Goal: Information Seeking & Learning: Learn about a topic

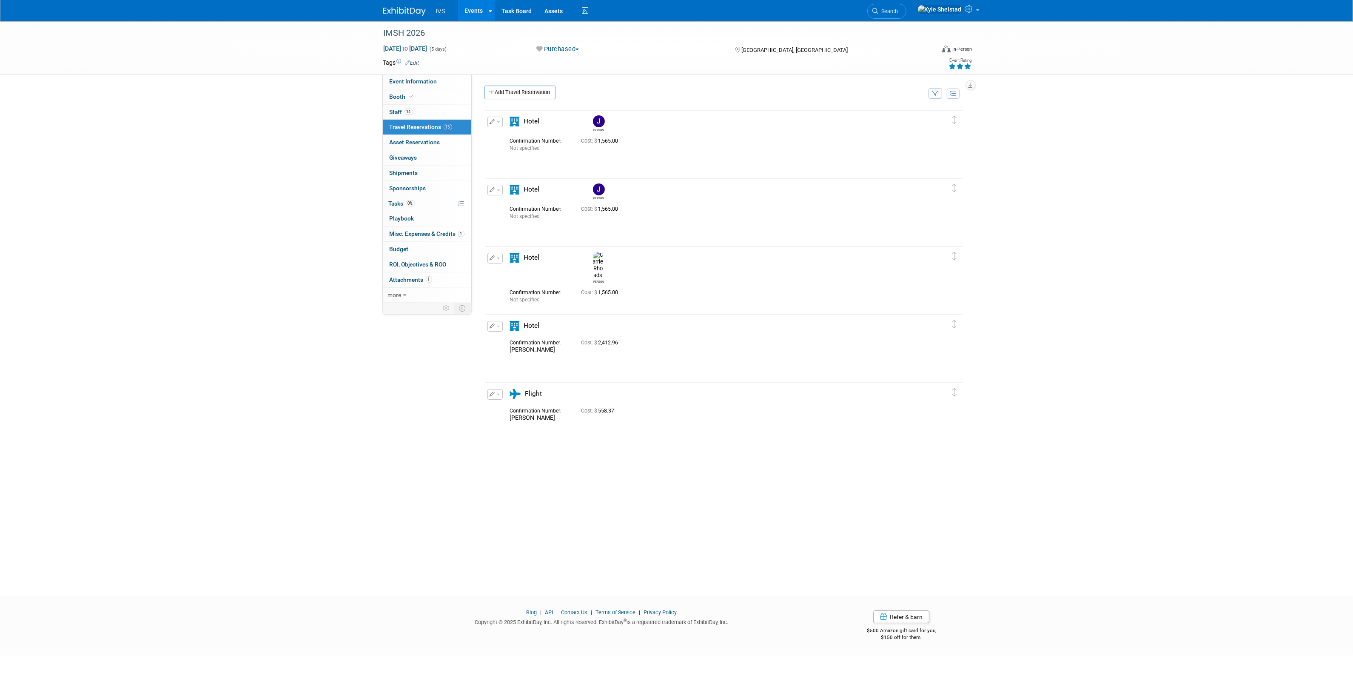
click at [471, 11] on link "Events" at bounding box center [473, 10] width 31 height 21
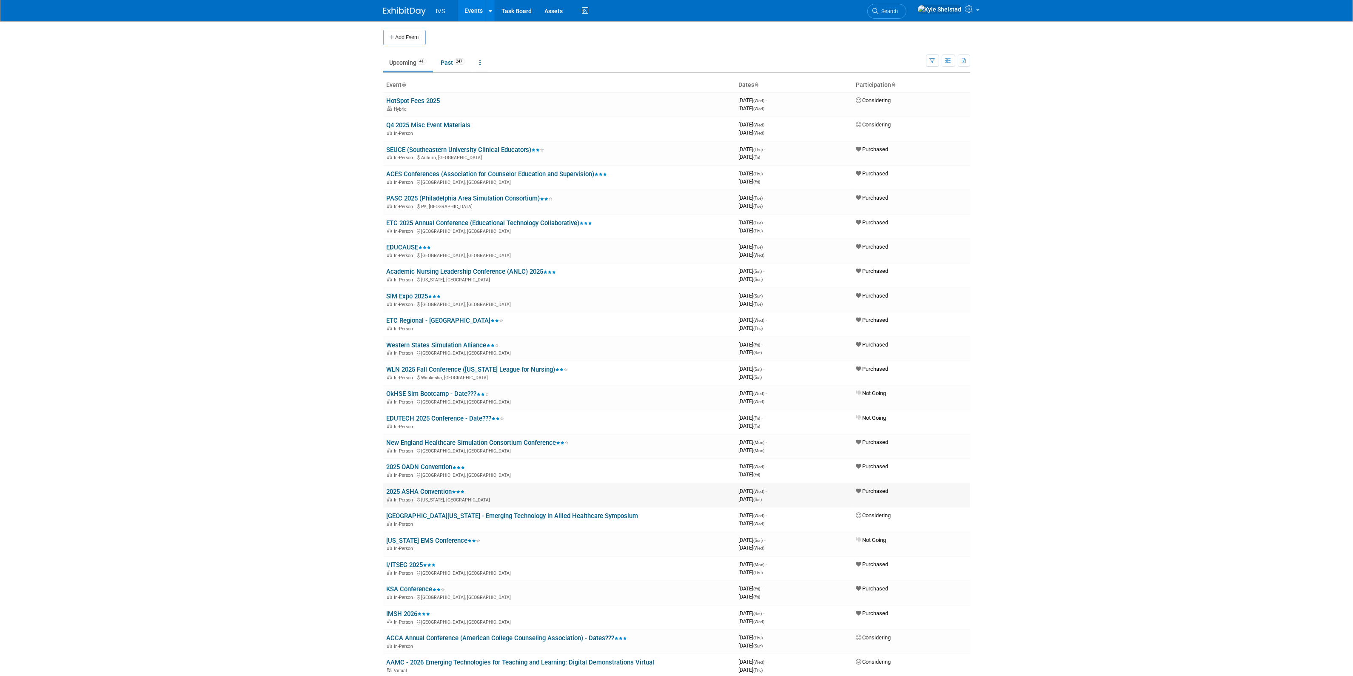
click at [433, 488] on link "2025 ASHA Convention" at bounding box center [426, 492] width 78 height 8
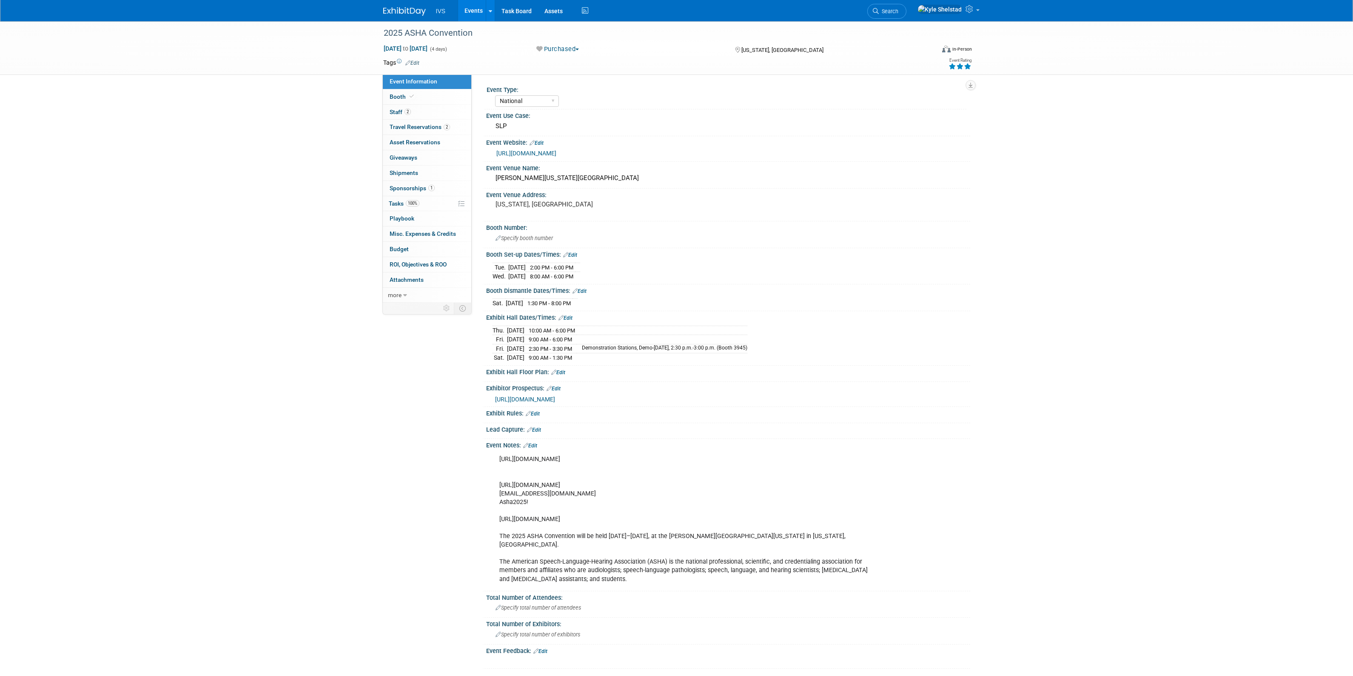
select select "National"
drag, startPoint x: 494, startPoint y: 357, endPoint x: 579, endPoint y: 360, distance: 85.1
click at [579, 360] on tr "Sat. Nov 22, 2025 9:00 AM - 1:30 PM" at bounding box center [620, 357] width 255 height 9
click at [572, 360] on span "9:00 AM - 1:30 PM" at bounding box center [550, 357] width 43 height 6
drag, startPoint x: 588, startPoint y: 360, endPoint x: 524, endPoint y: 352, distance: 64.3
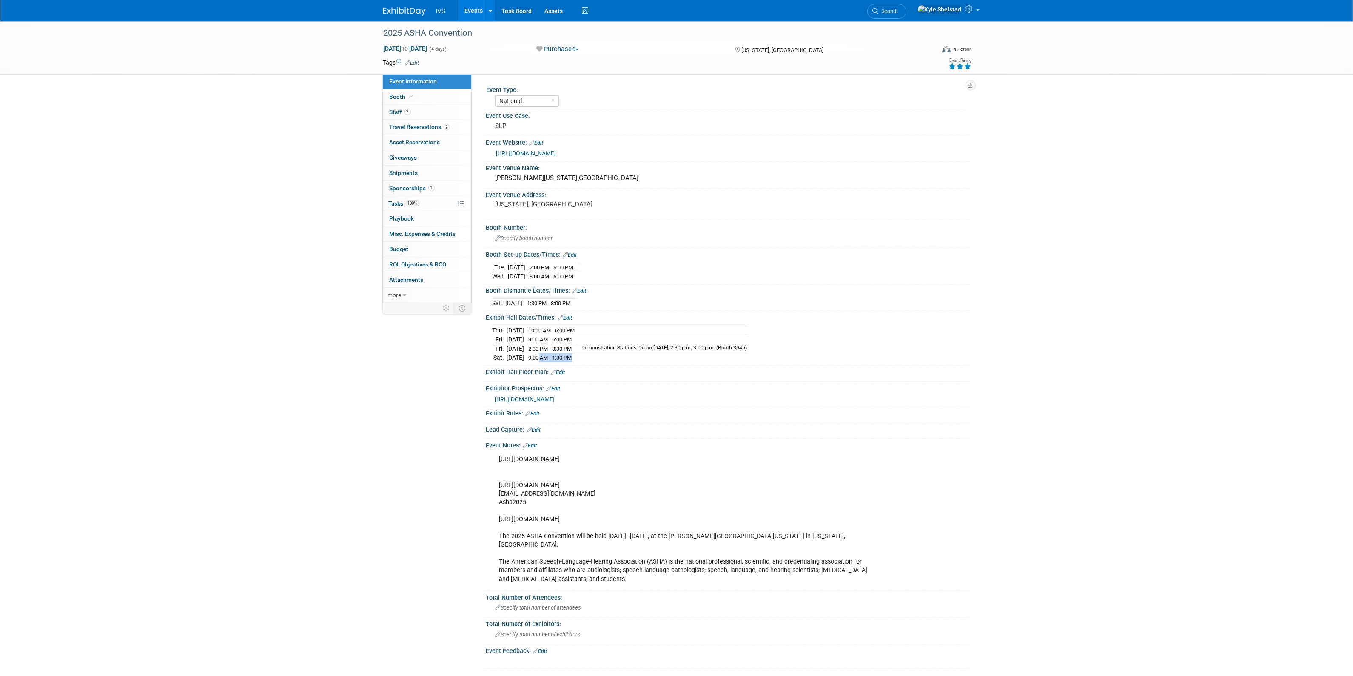
click at [527, 353] on tbody "[DATE] 10:00 AM - 6:00 PM [DATE] 9:00 AM - 6:00 PM [DATE] 2:30 PM - 3:30 PM Dem…" at bounding box center [620, 343] width 255 height 37
click at [523, 352] on td "[DATE]" at bounding box center [515, 348] width 17 height 9
click at [573, 354] on tbody "[DATE] 10:00 AM - 6:00 PM [DATE] 9:00 AM - 6:00 PM [DATE] 2:30 PM - 3:30 PM Dem…" at bounding box center [620, 343] width 255 height 37
click at [577, 352] on td "2:30 PM - 3:30 PM" at bounding box center [551, 348] width 52 height 9
drag, startPoint x: 531, startPoint y: 357, endPoint x: 524, endPoint y: 356, distance: 6.4
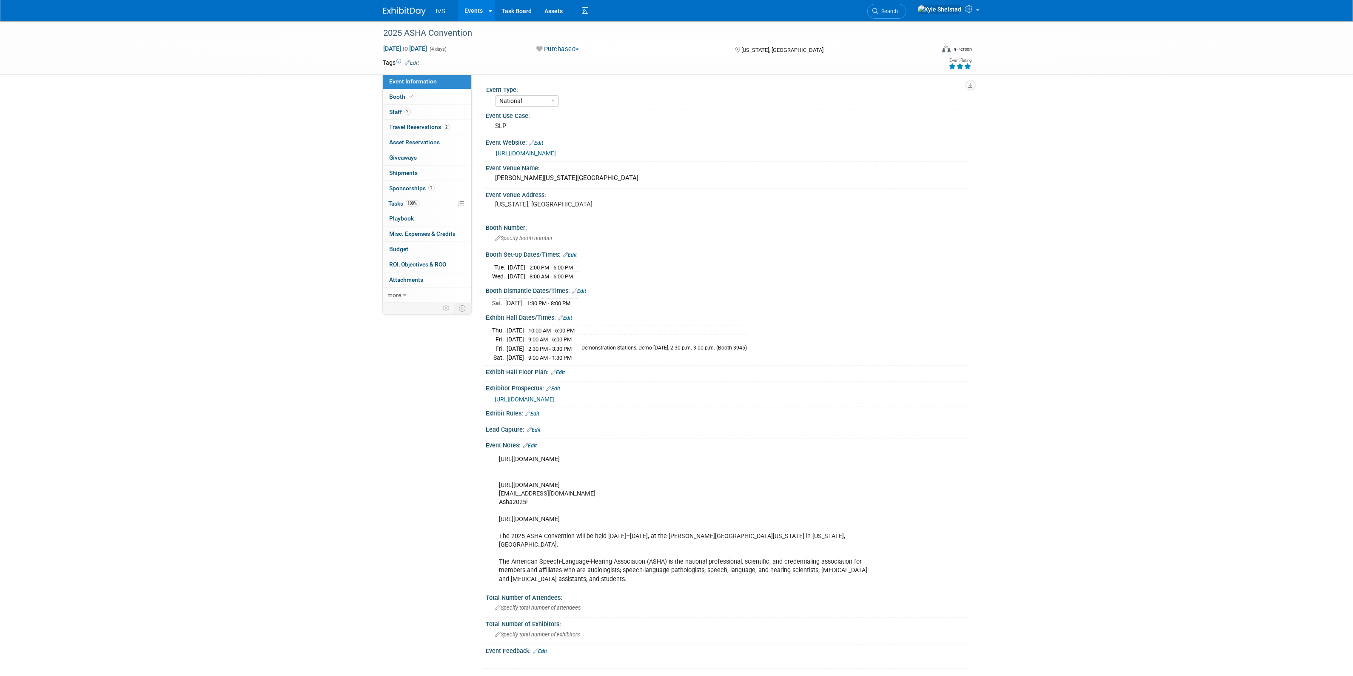
click at [524, 356] on tr "Sat. Nov 22, 2025 9:00 AM - 1:30 PM" at bounding box center [620, 357] width 255 height 9
click at [524, 356] on td "[DATE]" at bounding box center [515, 357] width 17 height 9
drag, startPoint x: 557, startPoint y: 356, endPoint x: 609, endPoint y: 363, distance: 52.0
click at [609, 363] on div "Thu. Nov 20, 2025 10:00 AM - 6:00 PM Fri. Nov 21, 2025 9:00 AM - 6:00 PM Fri. N…" at bounding box center [728, 342] width 484 height 42
click at [602, 361] on td at bounding box center [662, 357] width 171 height 9
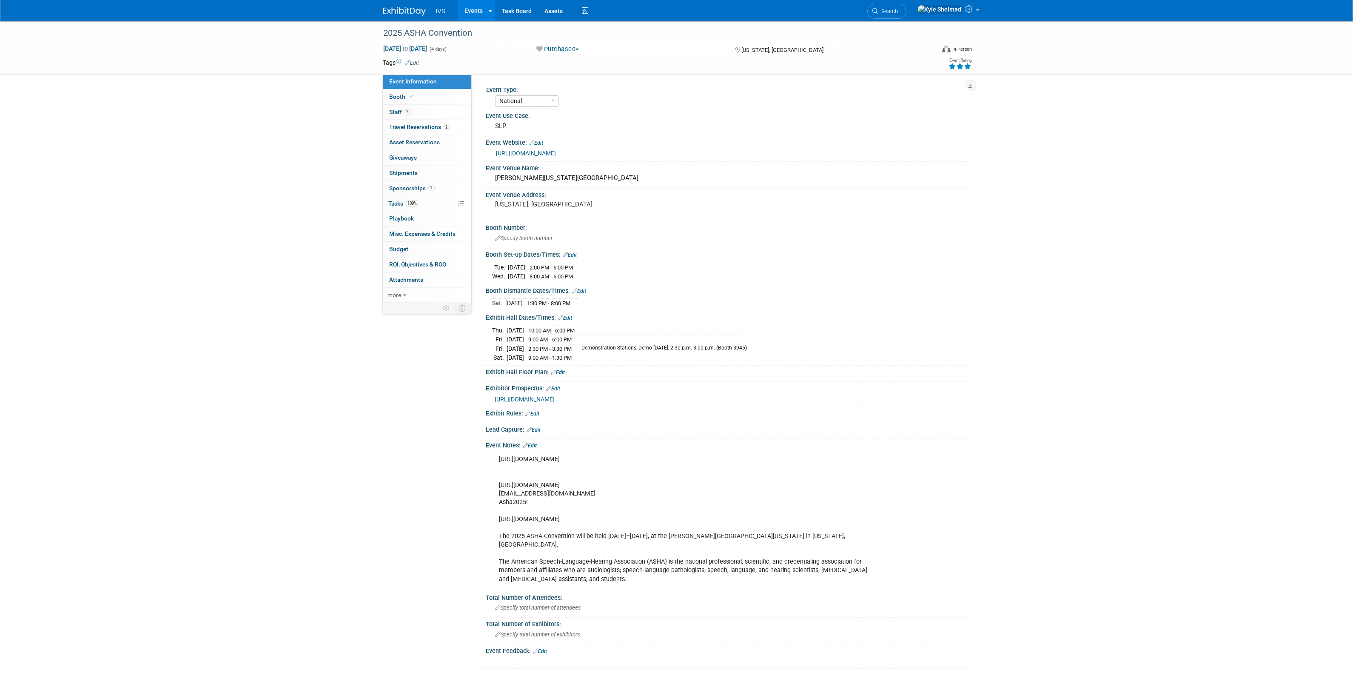
drag, startPoint x: 591, startPoint y: 298, endPoint x: 559, endPoint y: 303, distance: 32.4
click at [559, 303] on td "1:30 PM - 8:00 PM" at bounding box center [547, 303] width 49 height 9
click at [559, 303] on span "1:30 PM - 8:00 PM" at bounding box center [549, 303] width 43 height 6
drag, startPoint x: 541, startPoint y: 303, endPoint x: 581, endPoint y: 303, distance: 40.4
click at [573, 303] on td "1:30 PM - 8:00 PM" at bounding box center [547, 303] width 49 height 9
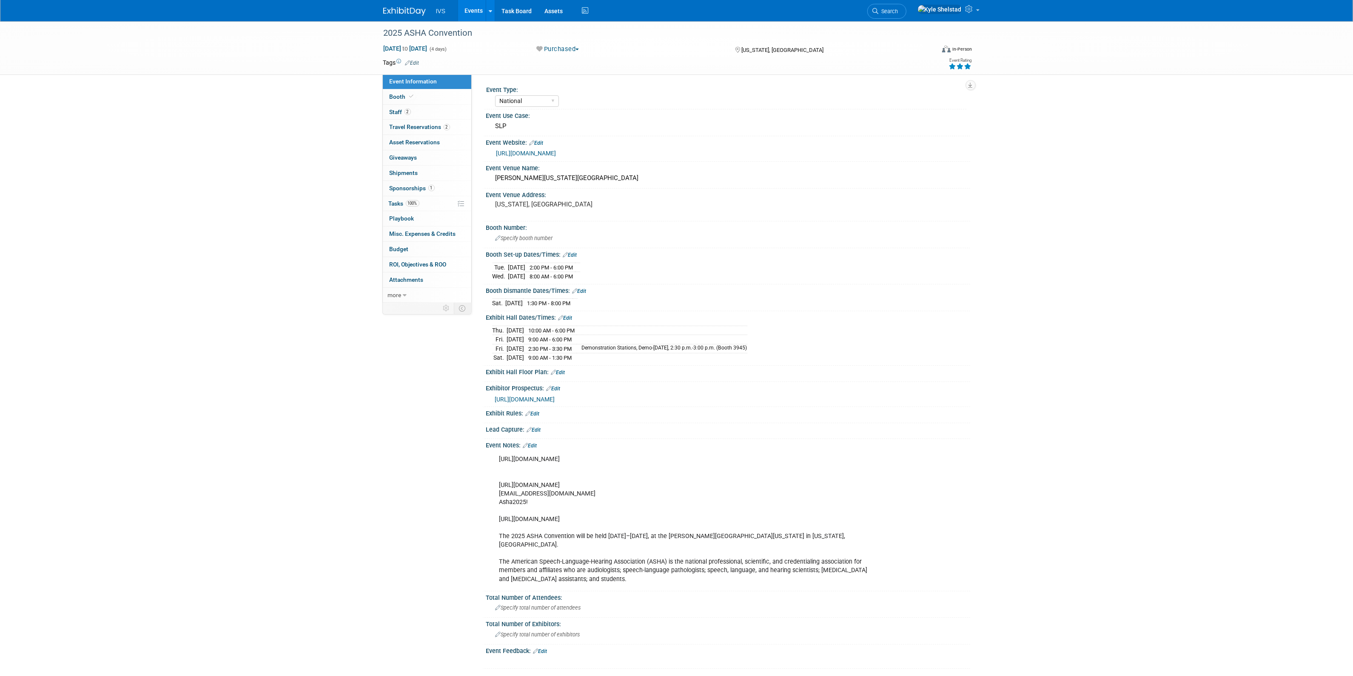
click at [571, 303] on span "1:30 PM - 8:00 PM" at bounding box center [549, 303] width 43 height 6
drag, startPoint x: 586, startPoint y: 302, endPoint x: 544, endPoint y: 301, distance: 42.6
click at [544, 301] on span "1:30 PM - 8:00 PM" at bounding box center [549, 303] width 43 height 6
drag, startPoint x: 534, startPoint y: 300, endPoint x: 584, endPoint y: 302, distance: 49.4
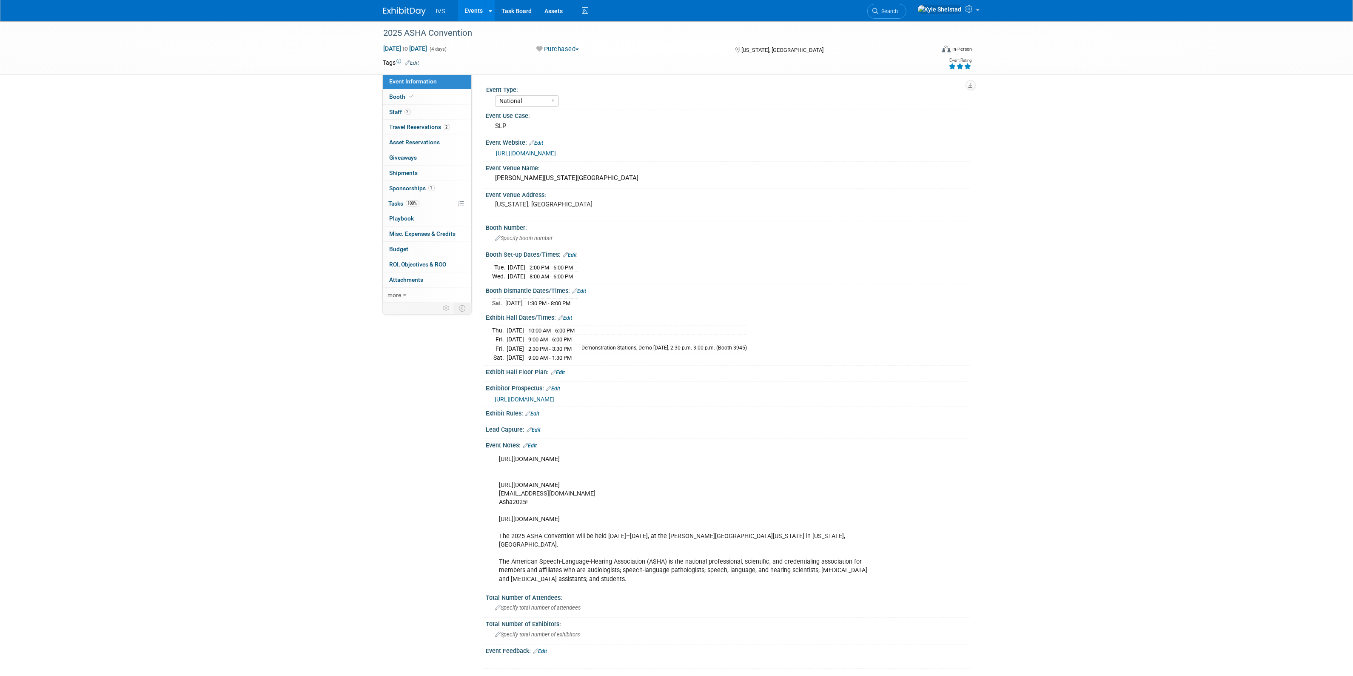
click at [574, 302] on tr "Sat. Nov 22, 2025 1:30 PM - 8:00 PM" at bounding box center [535, 303] width 85 height 9
click at [571, 302] on span "1:30 PM - 8:00 PM" at bounding box center [549, 303] width 43 height 6
click at [526, 300] on tr "Sat. Nov 22, 2025 1:30 PM - 8:00 PM" at bounding box center [535, 303] width 85 height 9
click at [516, 300] on td "[DATE]" at bounding box center [514, 303] width 17 height 9
click at [578, 300] on tr "Sat. Nov 22, 2025 1:30 PM - 8:00 PM" at bounding box center [535, 303] width 85 height 9
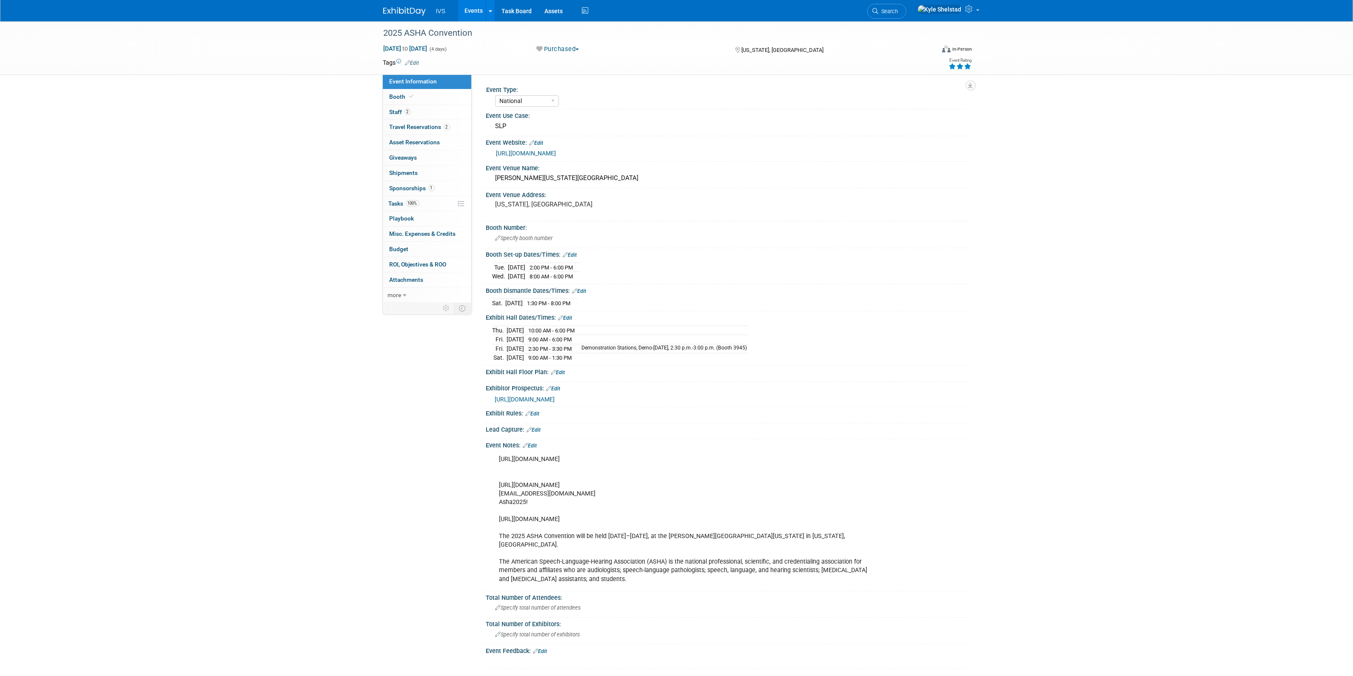
click at [571, 300] on span "1:30 PM - 8:00 PM" at bounding box center [549, 303] width 43 height 6
drag, startPoint x: 585, startPoint y: 301, endPoint x: 518, endPoint y: 302, distance: 66.8
click at [518, 302] on tr "Sat. Nov 22, 2025 1:30 PM - 8:00 PM" at bounding box center [535, 303] width 85 height 9
click at [518, 302] on td "[DATE]" at bounding box center [514, 303] width 17 height 9
drag, startPoint x: 543, startPoint y: 305, endPoint x: 579, endPoint y: 306, distance: 36.6
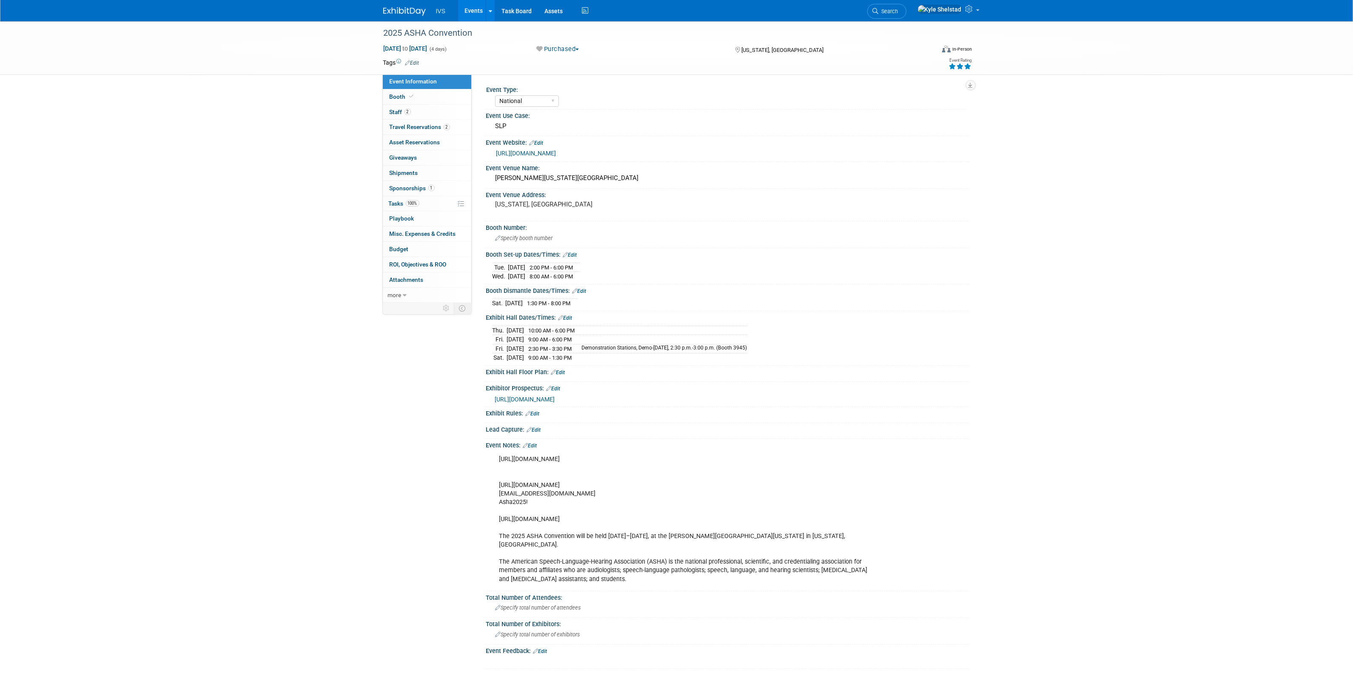
click at [573, 306] on tr "Sat. Nov 22, 2025 1:30 PM - 8:00 PM" at bounding box center [535, 303] width 85 height 9
click at [573, 306] on td "1:30 PM - 8:00 PM" at bounding box center [547, 303] width 49 height 9
drag, startPoint x: 588, startPoint y: 305, endPoint x: 511, endPoint y: 298, distance: 77.3
click at [511, 299] on tr "Sat. Nov 22, 2025 1:30 PM - 8:00 PM" at bounding box center [535, 303] width 85 height 9
click at [511, 299] on td "[DATE]" at bounding box center [514, 303] width 17 height 9
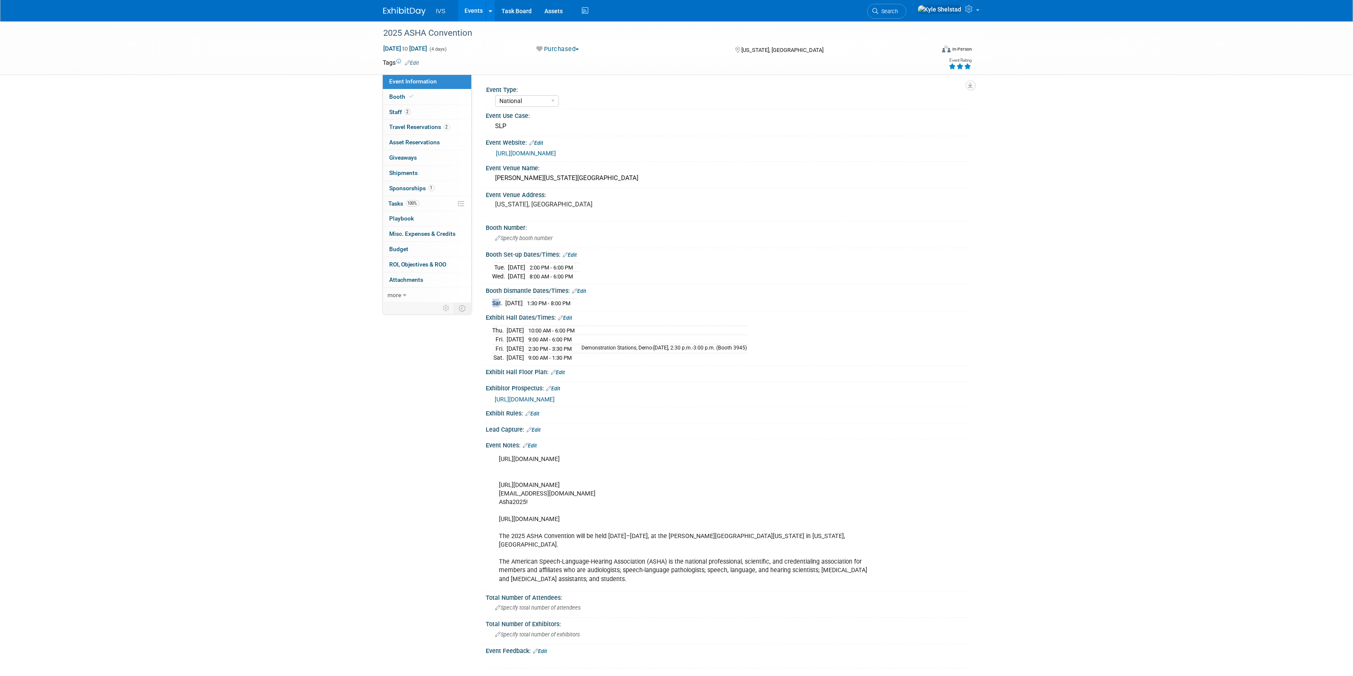
drag, startPoint x: 496, startPoint y: 303, endPoint x: 626, endPoint y: 305, distance: 129.8
click at [624, 305] on div "Sat. Nov 22, 2025 1:30 PM - 8:00 PM" at bounding box center [728, 301] width 471 height 11
click at [626, 305] on div "Sat. Nov 22, 2025 1:30 PM - 8:00 PM" at bounding box center [728, 301] width 471 height 11
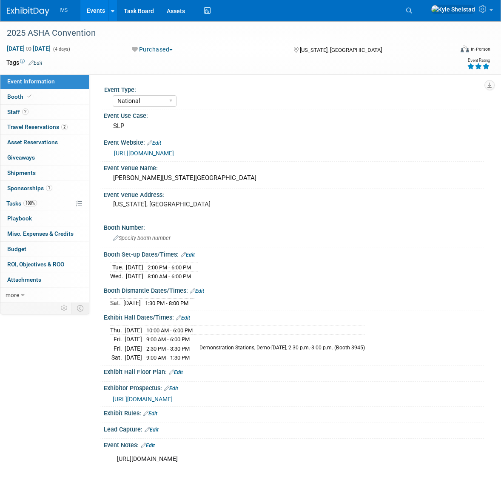
select select "National"
drag, startPoint x: 138, startPoint y: 267, endPoint x: 162, endPoint y: 267, distance: 23.8
click at [162, 267] on tr "[DATE] 2:00 PM - 6:00 PM" at bounding box center [154, 267] width 88 height 9
drag, startPoint x: 179, startPoint y: 264, endPoint x: 203, endPoint y: 267, distance: 24.0
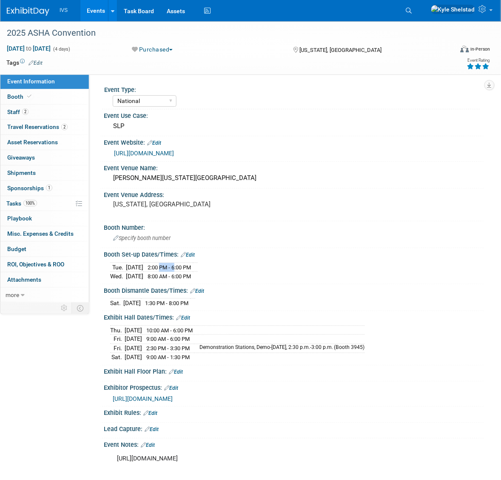
click at [191, 267] on span "2:00 PM - 6:00 PM" at bounding box center [169, 267] width 43 height 6
drag, startPoint x: 211, startPoint y: 272, endPoint x: 162, endPoint y: 277, distance: 49.5
click at [162, 277] on td "8:00 AM - 6:00 PM" at bounding box center [167, 276] width 49 height 9
click at [143, 275] on td "[DATE]" at bounding box center [134, 276] width 17 height 9
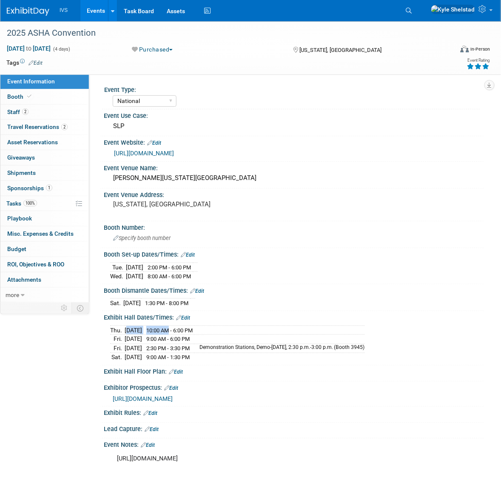
drag, startPoint x: 126, startPoint y: 330, endPoint x: 201, endPoint y: 335, distance: 75.9
click at [199, 334] on tbody "[DATE] 10:00 AM - 6:00 PM [DATE] 9:00 AM - 6:00 PM [DATE] 2:30 PM - 3:30 PM Dem…" at bounding box center [237, 343] width 255 height 37
click at [194, 335] on td "9:00 AM - 6:00 PM" at bounding box center [168, 339] width 52 height 9
